Goal: Find specific page/section: Find specific page/section

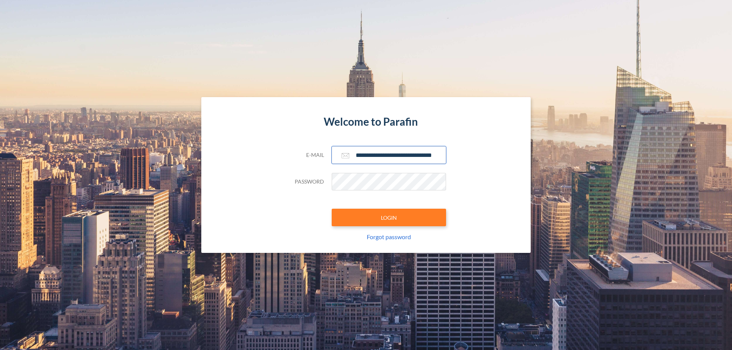
scroll to position [0, 12]
type input "**********"
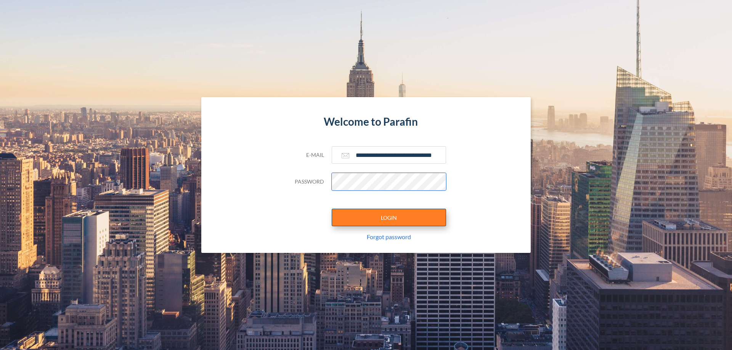
scroll to position [0, 0]
click at [389, 218] on button "LOGIN" at bounding box center [388, 218] width 114 height 18
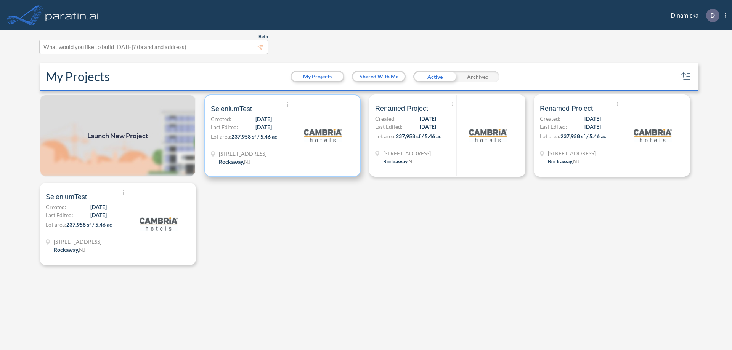
scroll to position [2, 0]
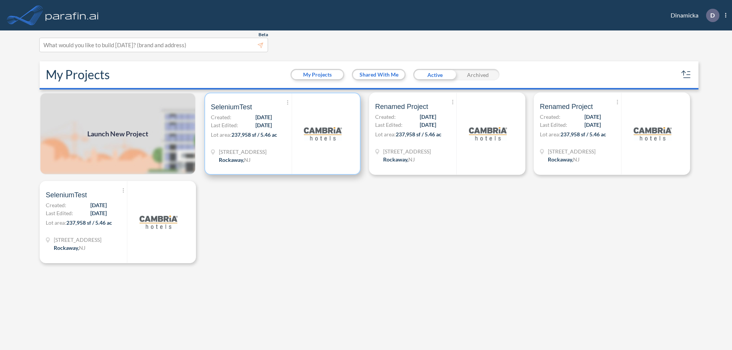
click at [282, 134] on p "Lot area: 237,958 sf / 5.46 ac" at bounding box center [251, 136] width 81 height 11
